Goal: Find specific page/section: Find specific page/section

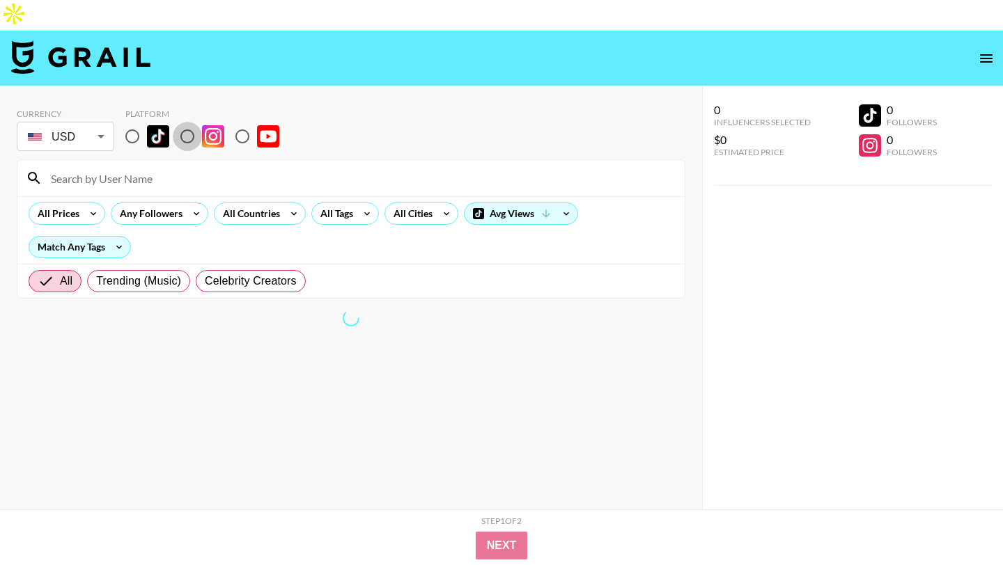
click at [191, 122] on input "radio" at bounding box center [187, 136] width 29 height 29
radio input "true"
click at [197, 167] on input at bounding box center [359, 178] width 634 height 22
paste input "@sierrapetrossi"
type input "@sierrapetrossi"
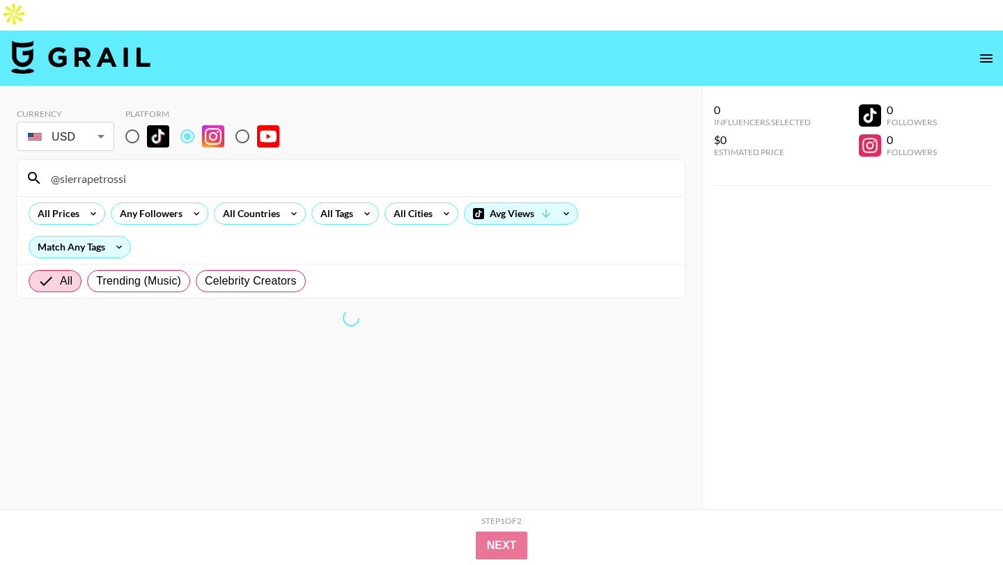
click at [139, 122] on input "radio" at bounding box center [132, 136] width 29 height 29
radio input "true"
click at [59, 167] on input "@sierrapetrossi" at bounding box center [359, 178] width 634 height 22
type input "sierrapetrossi"
click at [139, 122] on input "radio" at bounding box center [132, 136] width 29 height 29
